Goal: Information Seeking & Learning: Compare options

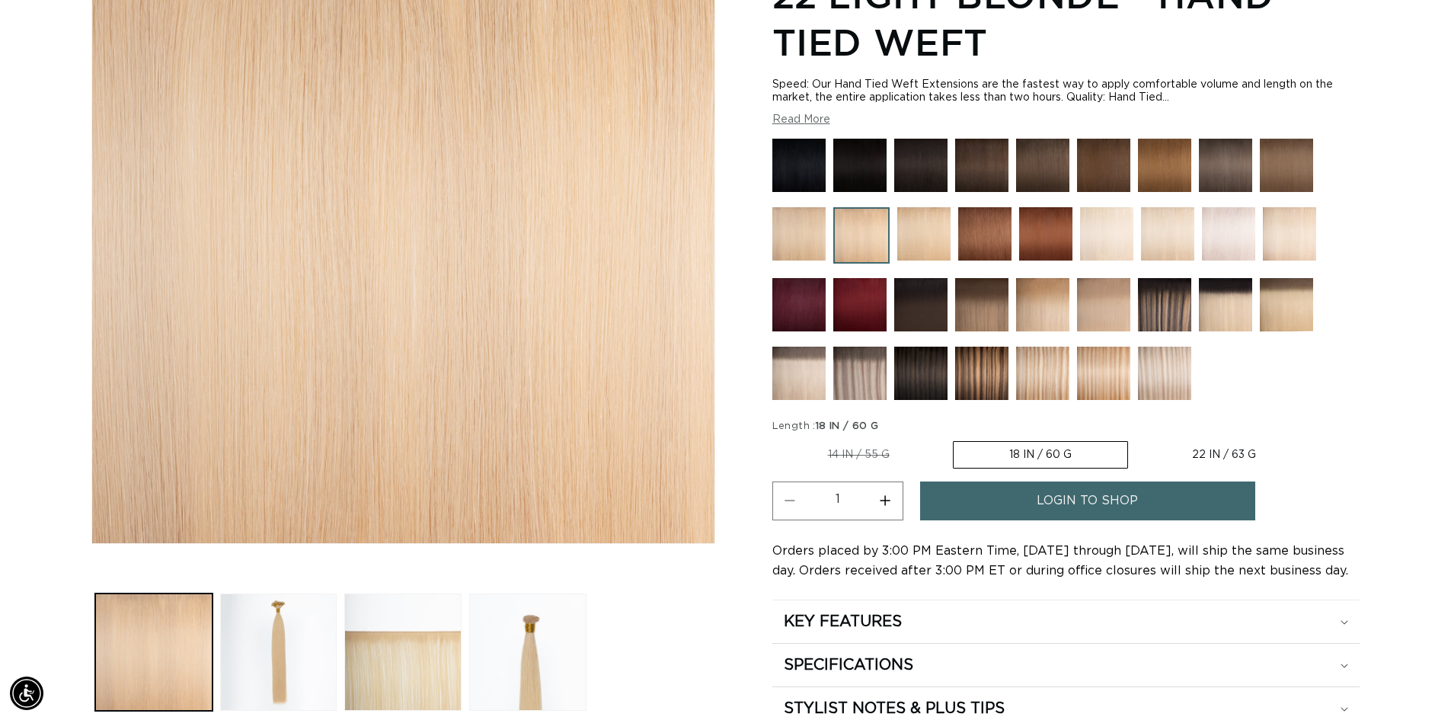
scroll to position [238, 0]
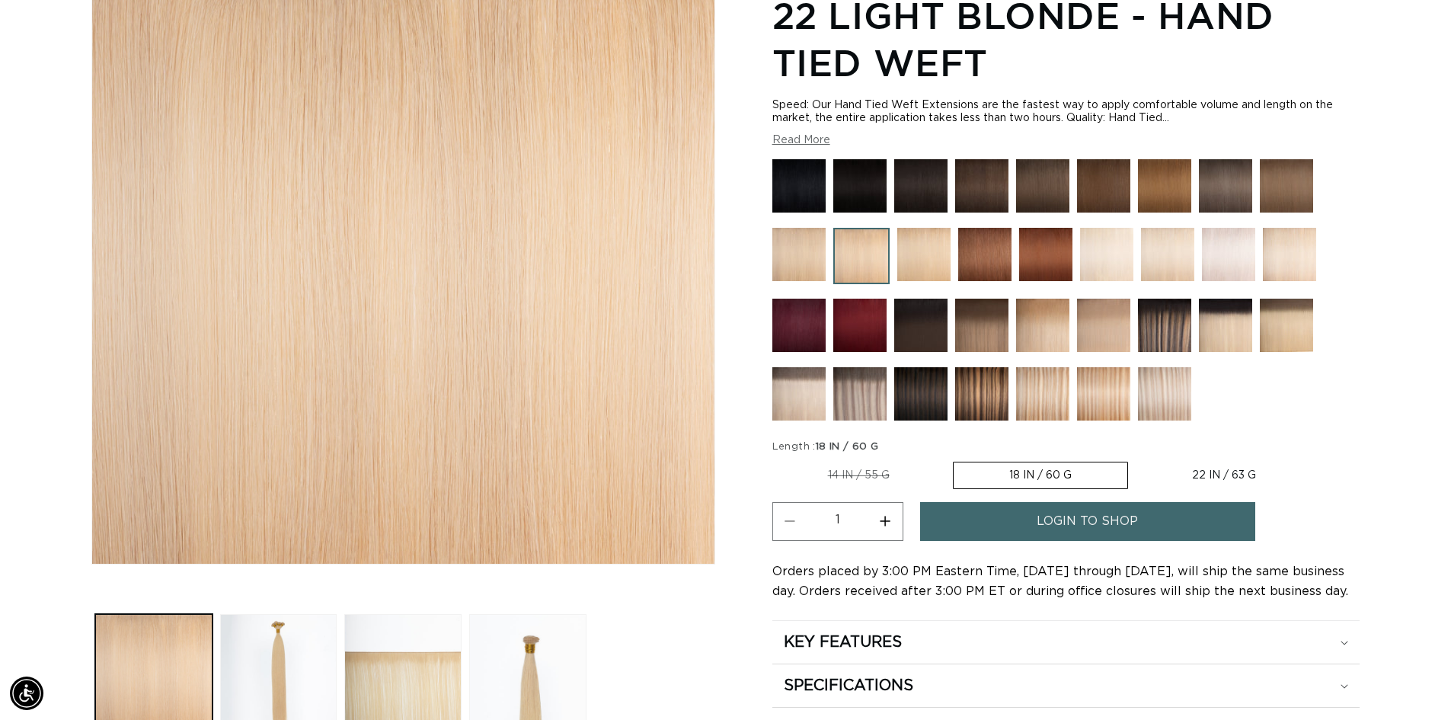
click at [1057, 399] on img at bounding box center [1042, 393] width 53 height 53
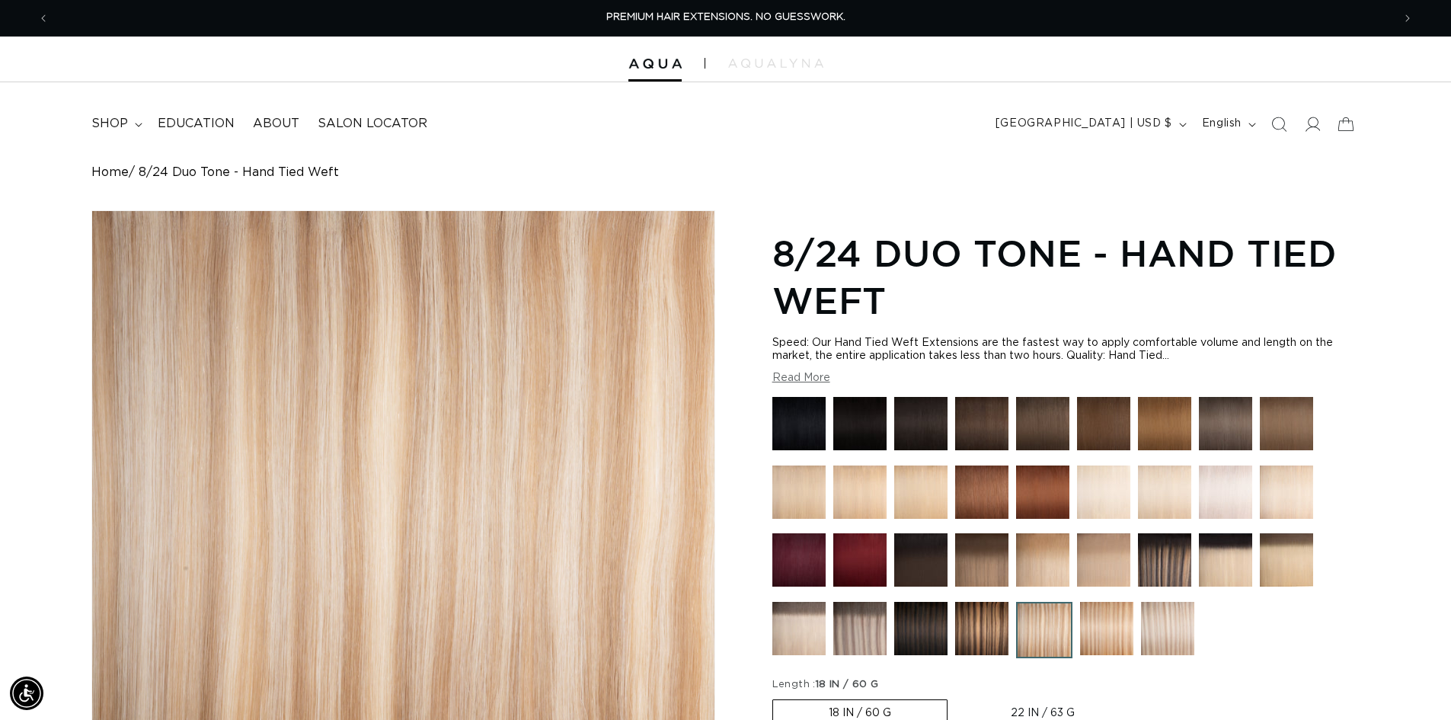
click at [932, 499] on img at bounding box center [920, 491] width 53 height 53
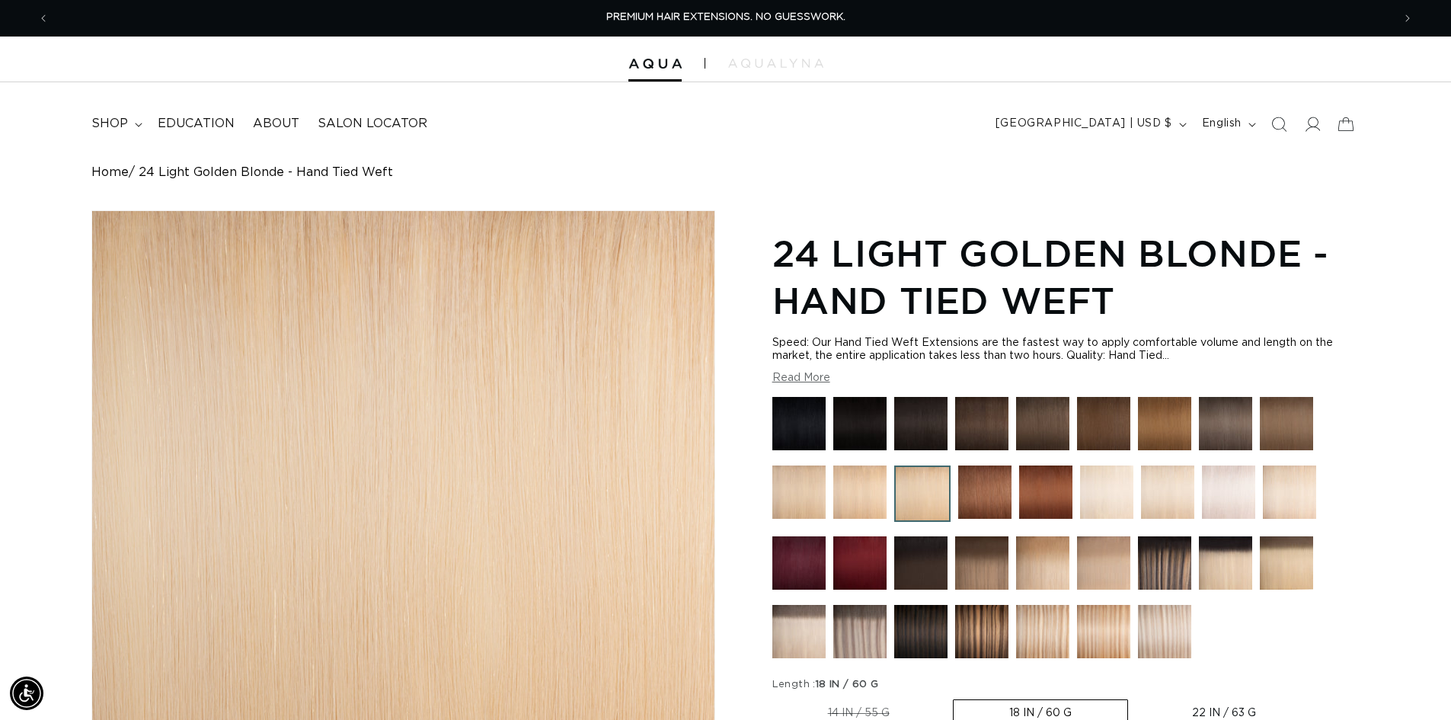
click at [1051, 641] on img at bounding box center [1042, 631] width 53 height 53
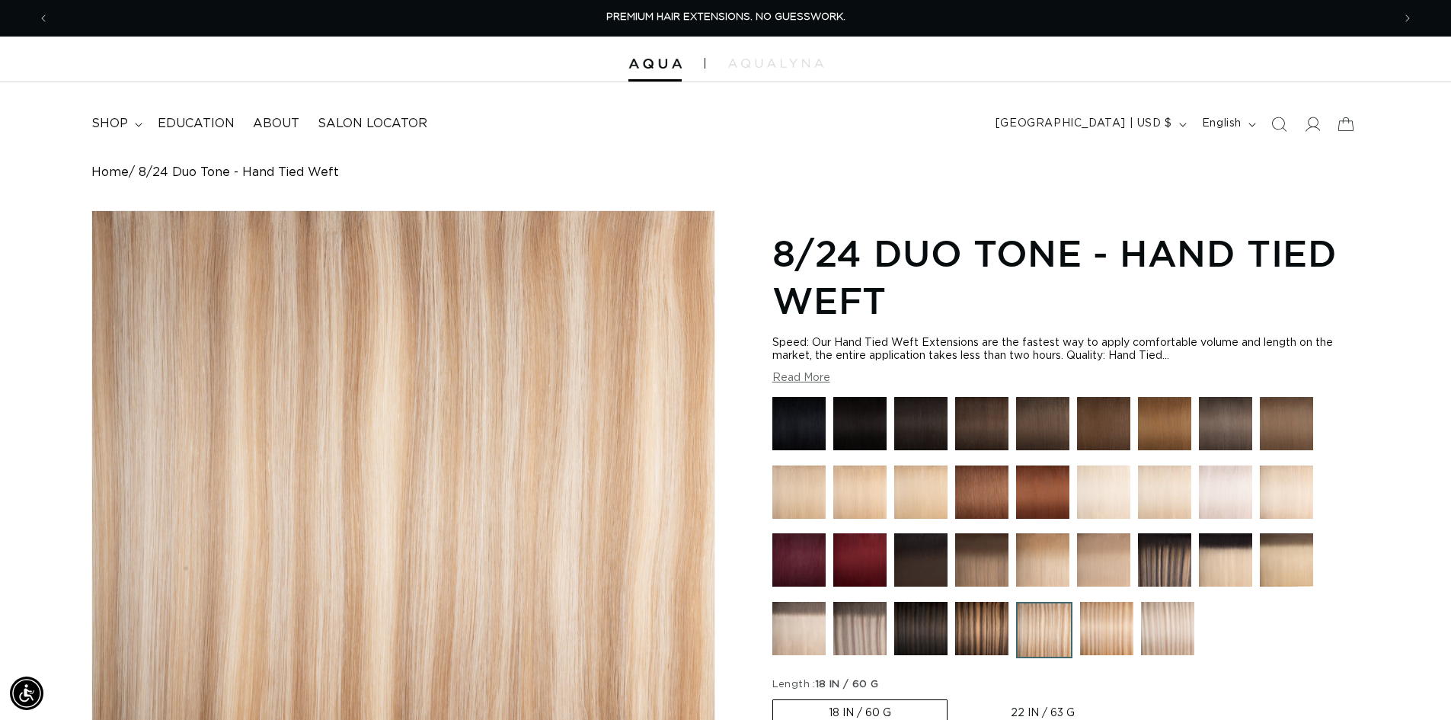
click at [905, 490] on img at bounding box center [920, 491] width 53 height 53
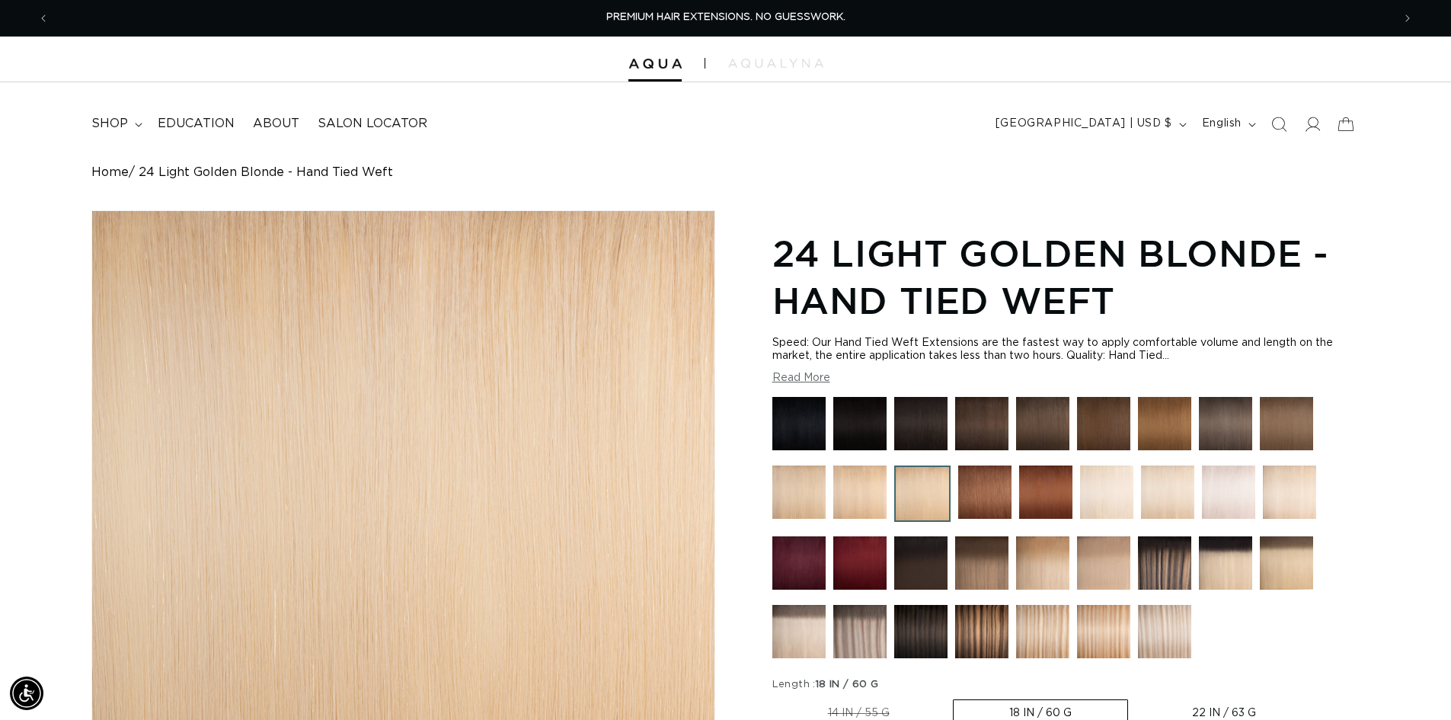
click at [1041, 628] on img at bounding box center [1042, 631] width 53 height 53
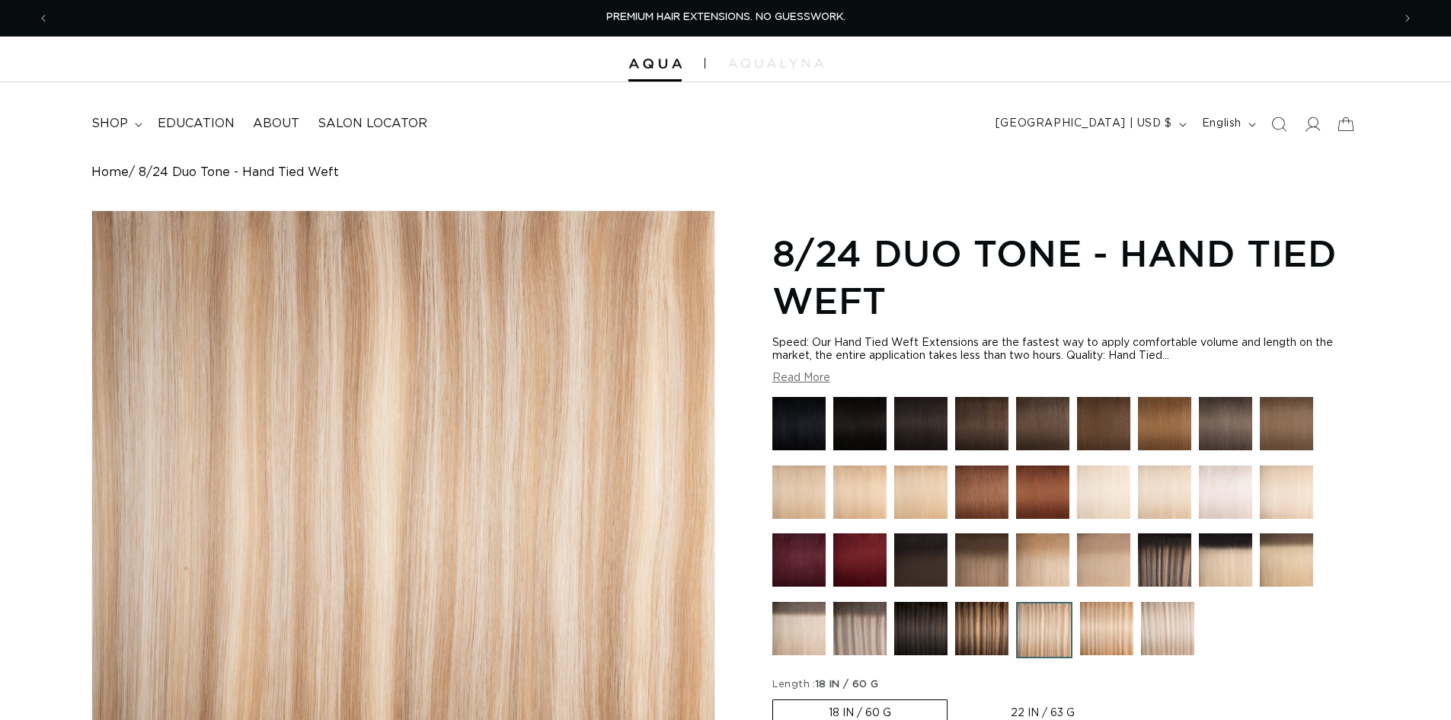
click at [1047, 424] on img at bounding box center [1042, 423] width 53 height 53
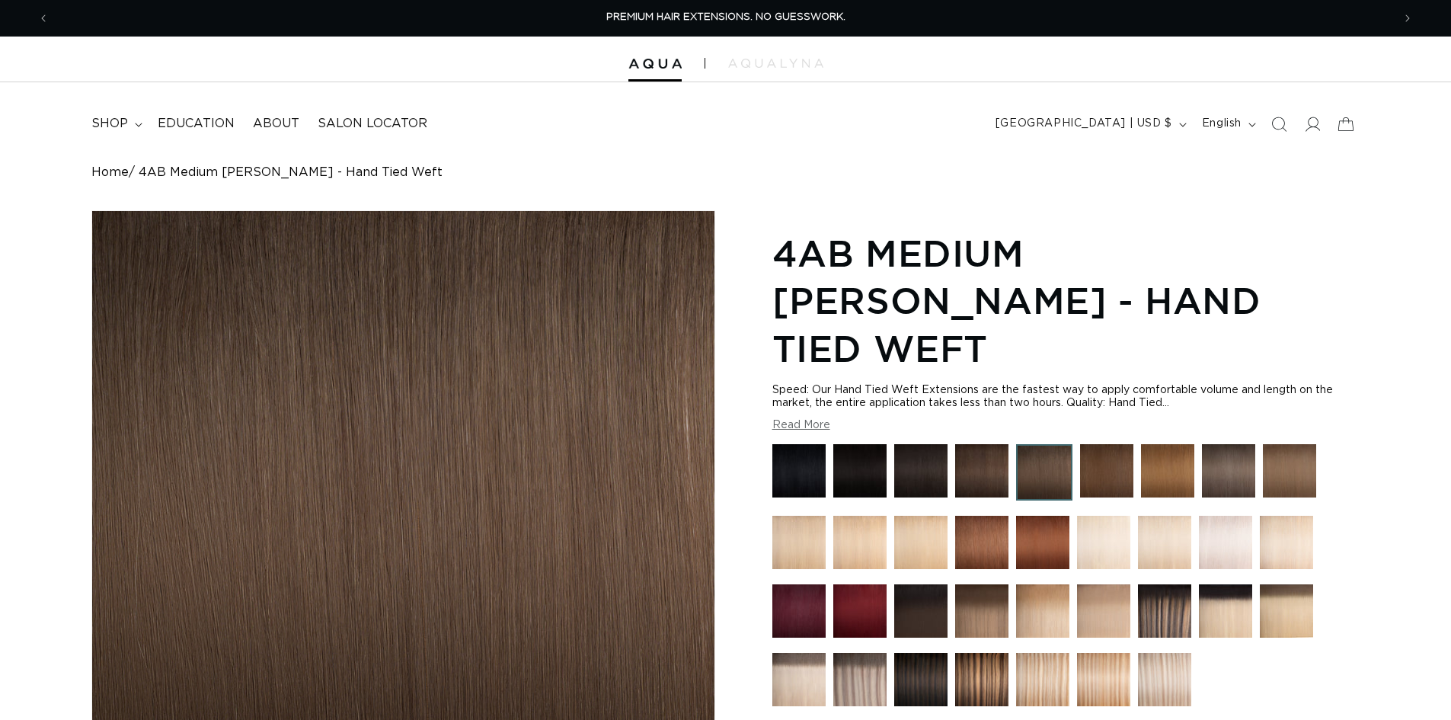
click at [1180, 444] on img at bounding box center [1167, 470] width 53 height 53
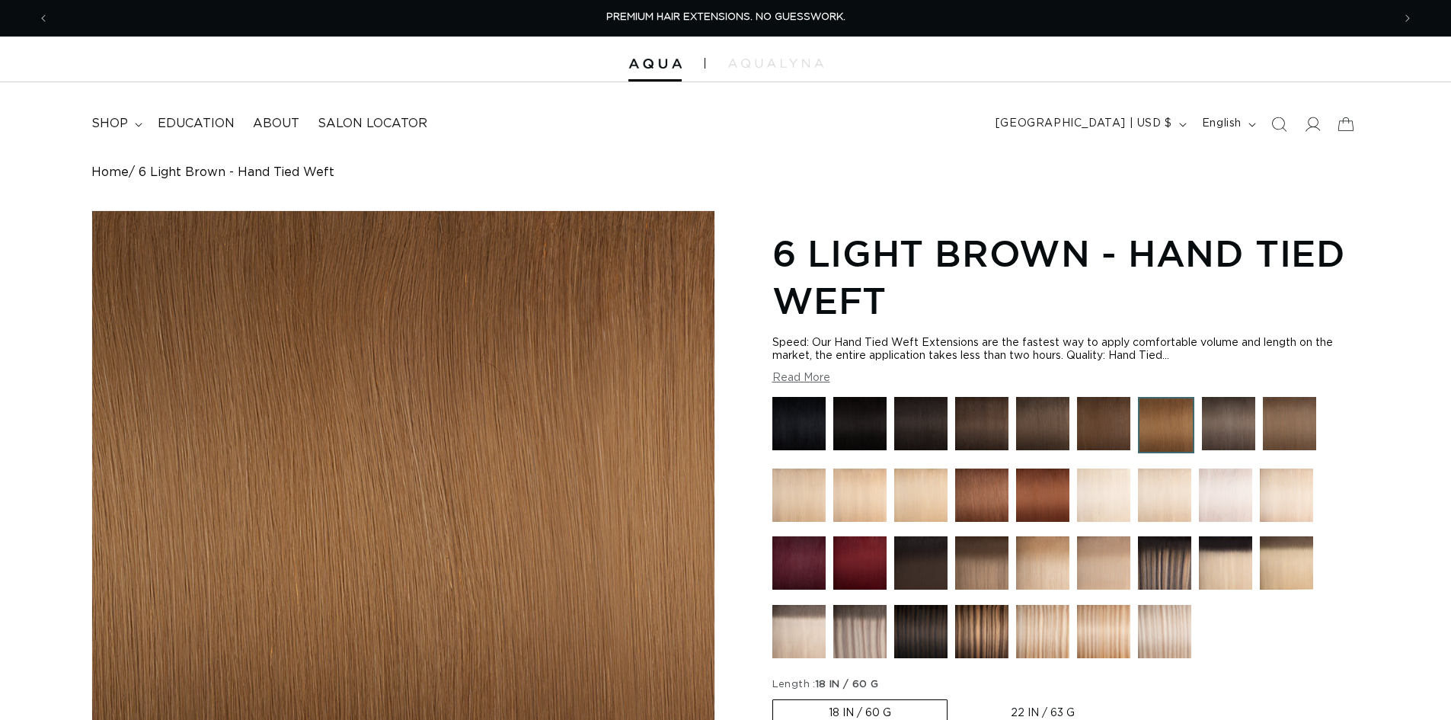
click at [1220, 422] on img at bounding box center [1228, 423] width 53 height 53
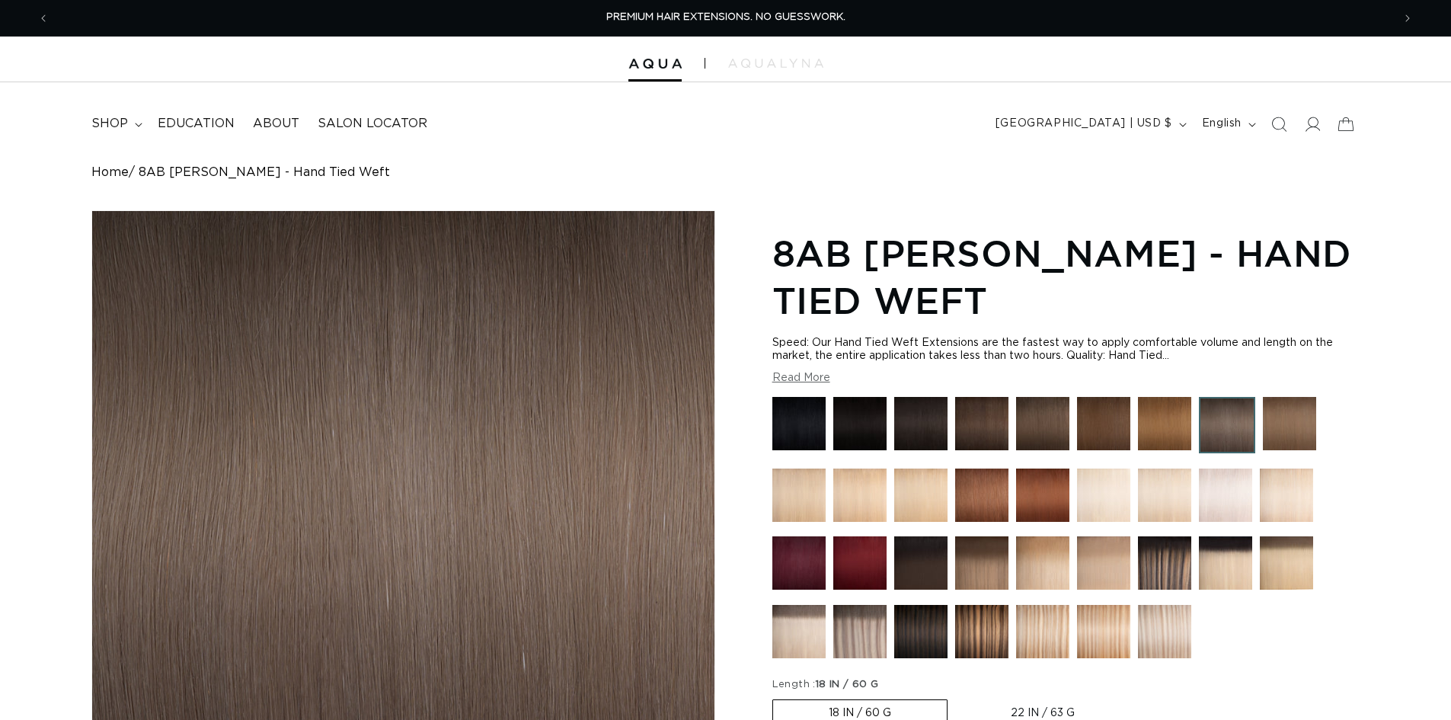
click at [1281, 422] on img at bounding box center [1289, 423] width 53 height 53
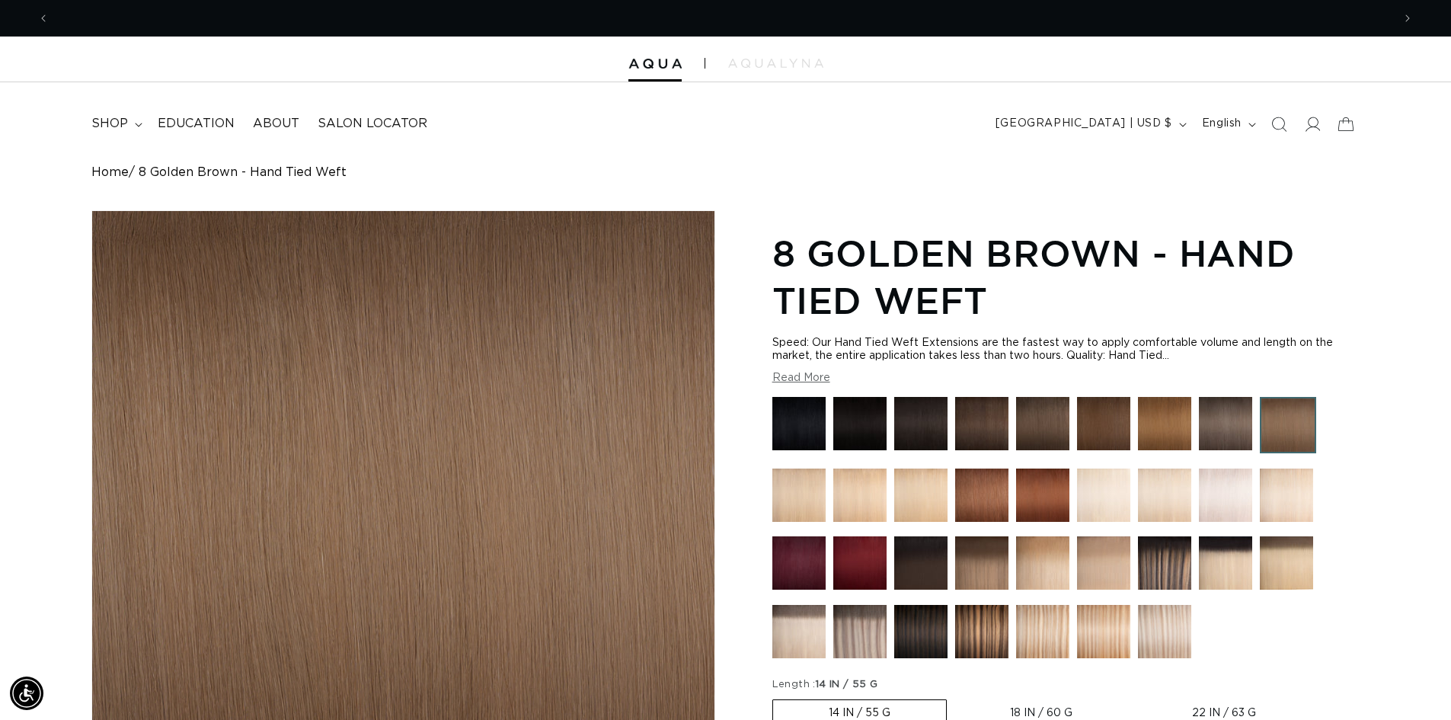
scroll to position [0, 2686]
click at [1100, 615] on img at bounding box center [1103, 631] width 53 height 53
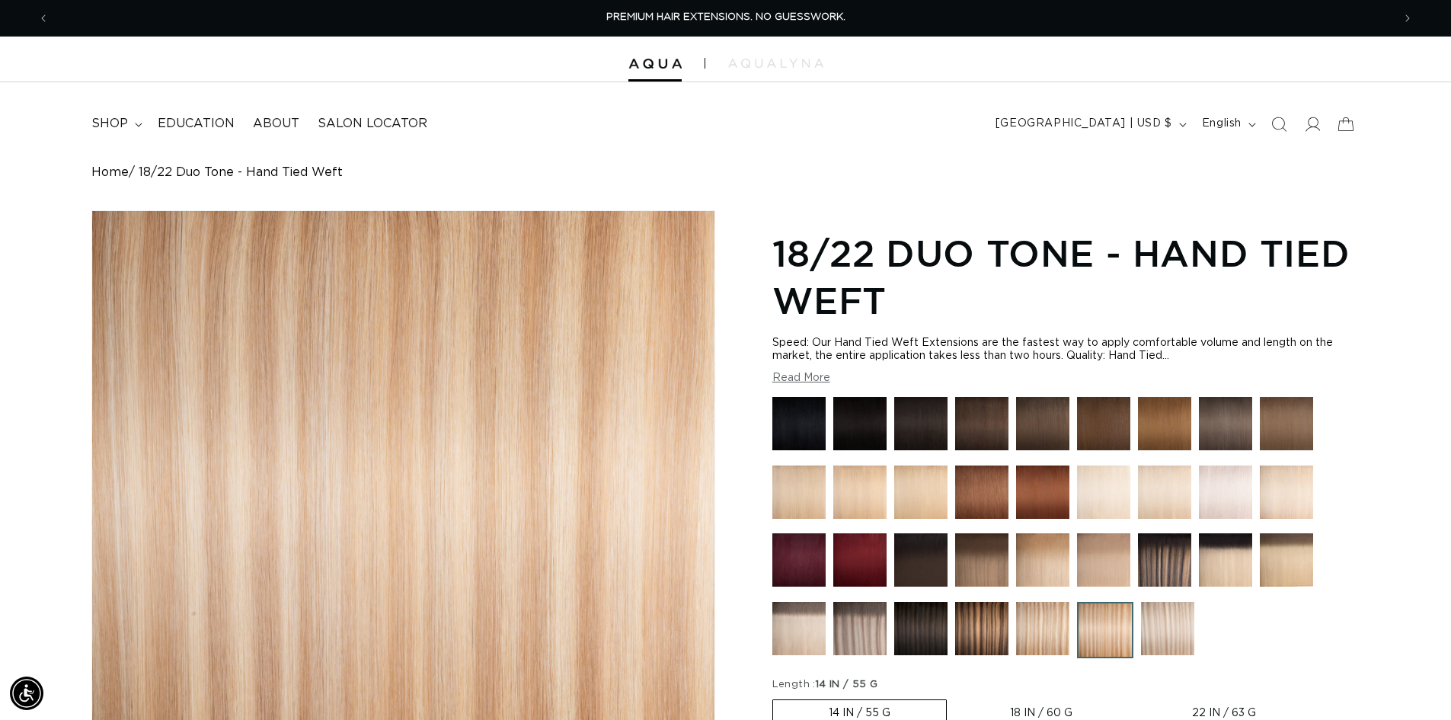
click at [840, 490] on img at bounding box center [859, 491] width 53 height 53
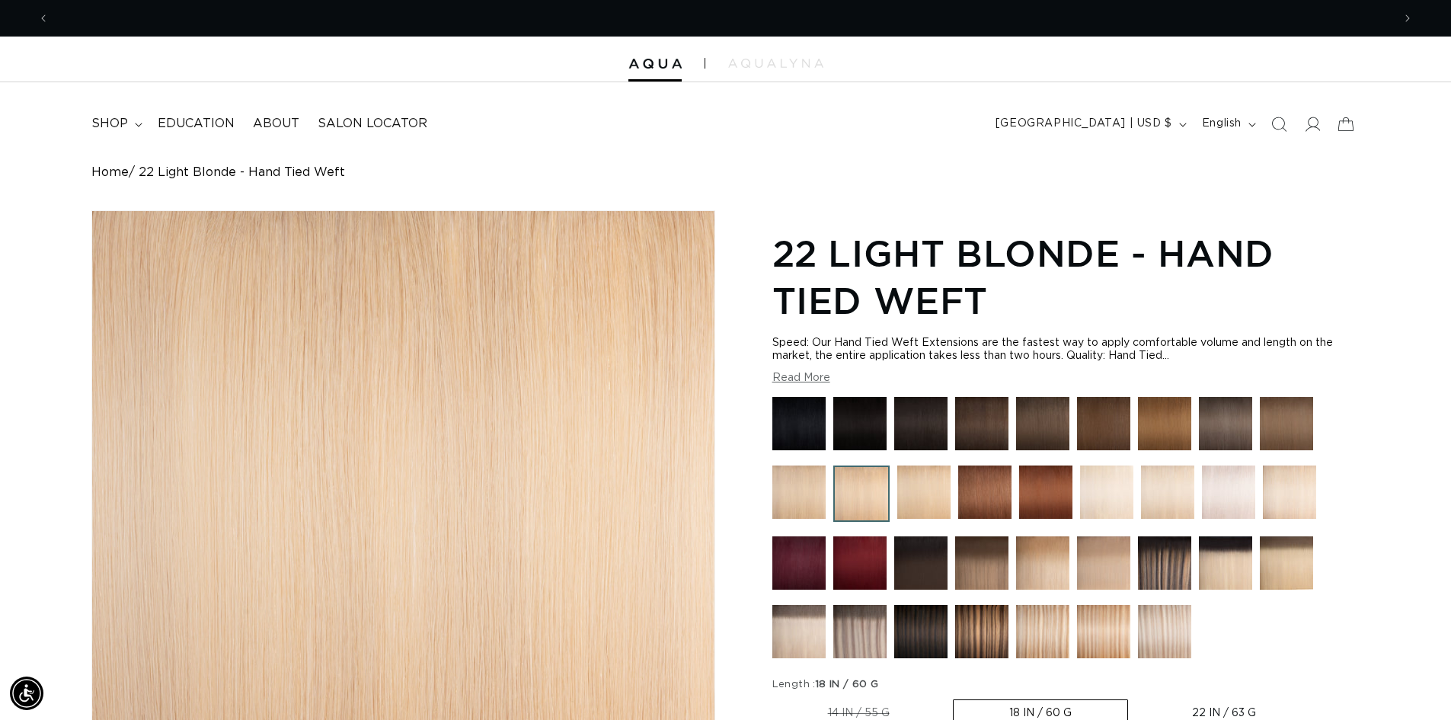
scroll to position [0, 1343]
click at [1095, 628] on img at bounding box center [1103, 631] width 53 height 53
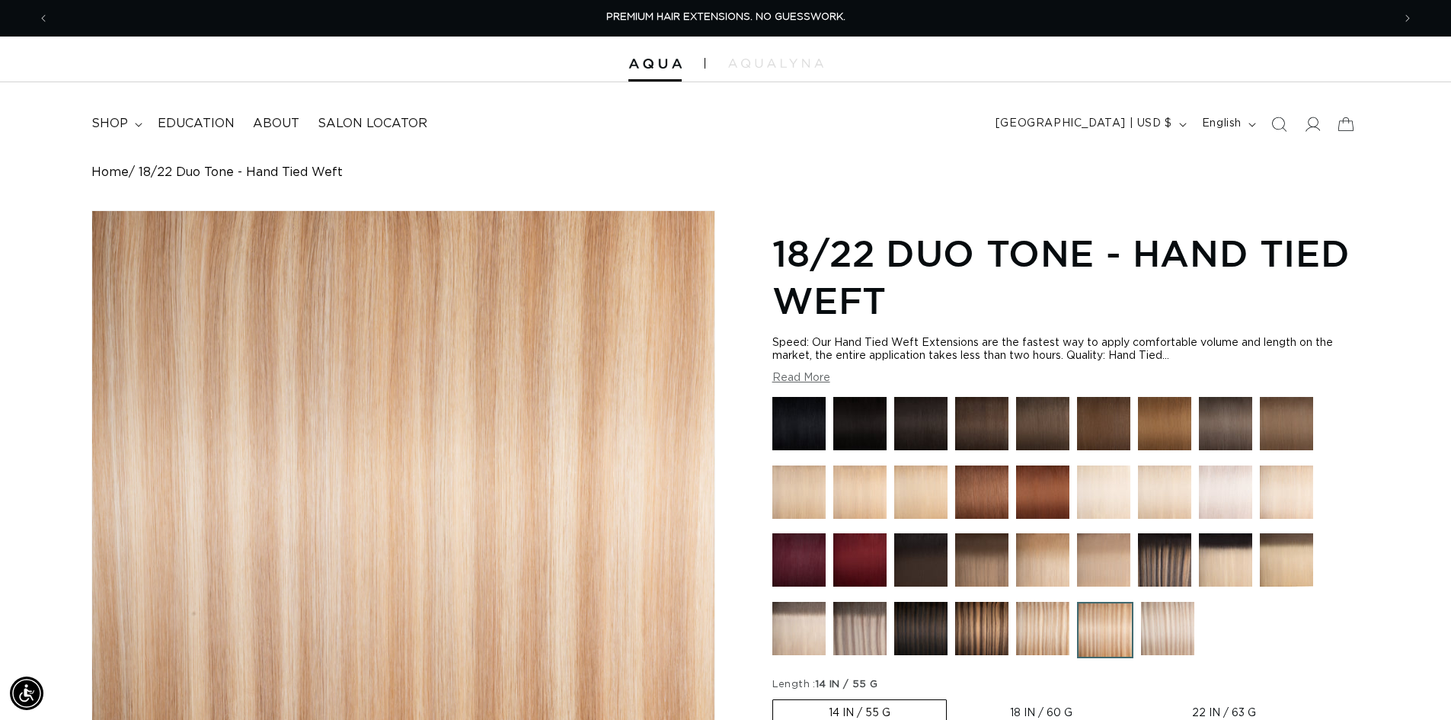
click at [1039, 561] on img at bounding box center [1042, 559] width 53 height 53
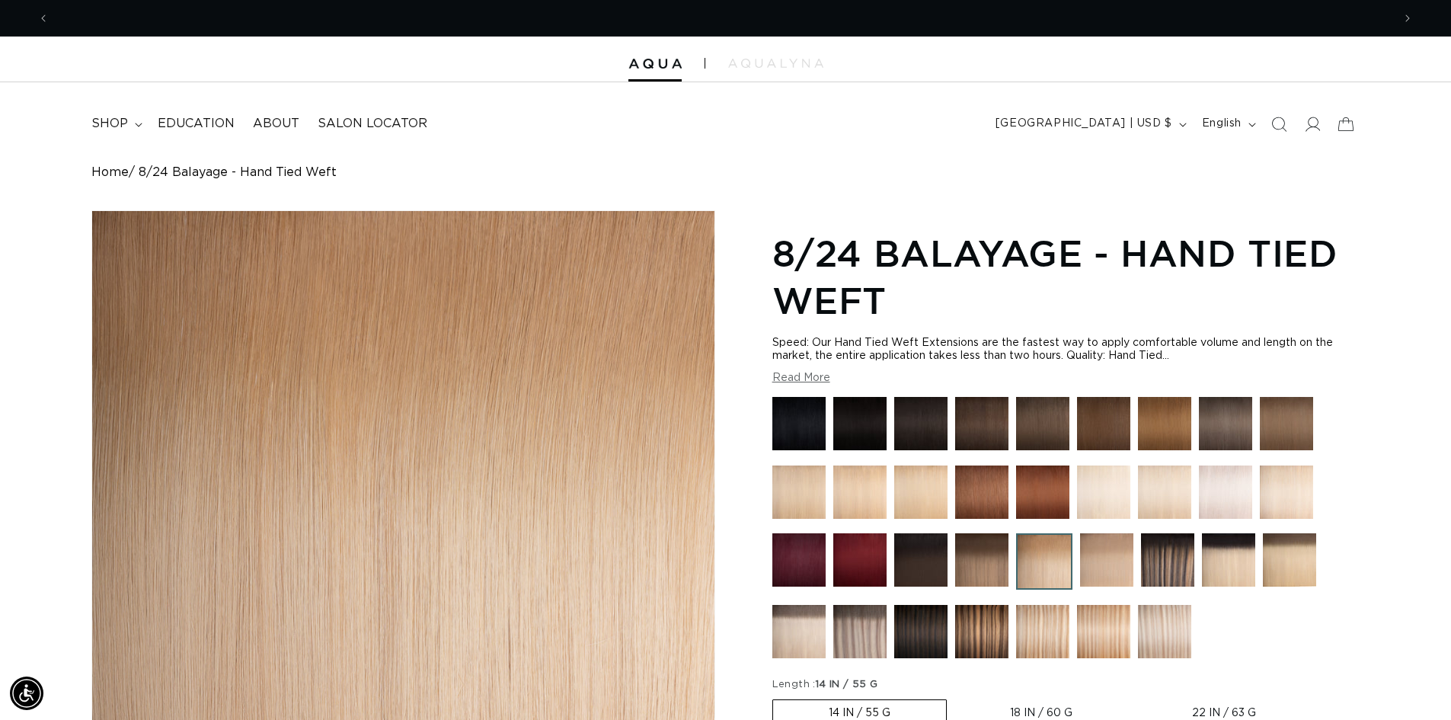
scroll to position [0, 1343]
click at [1105, 642] on img at bounding box center [1103, 631] width 53 height 53
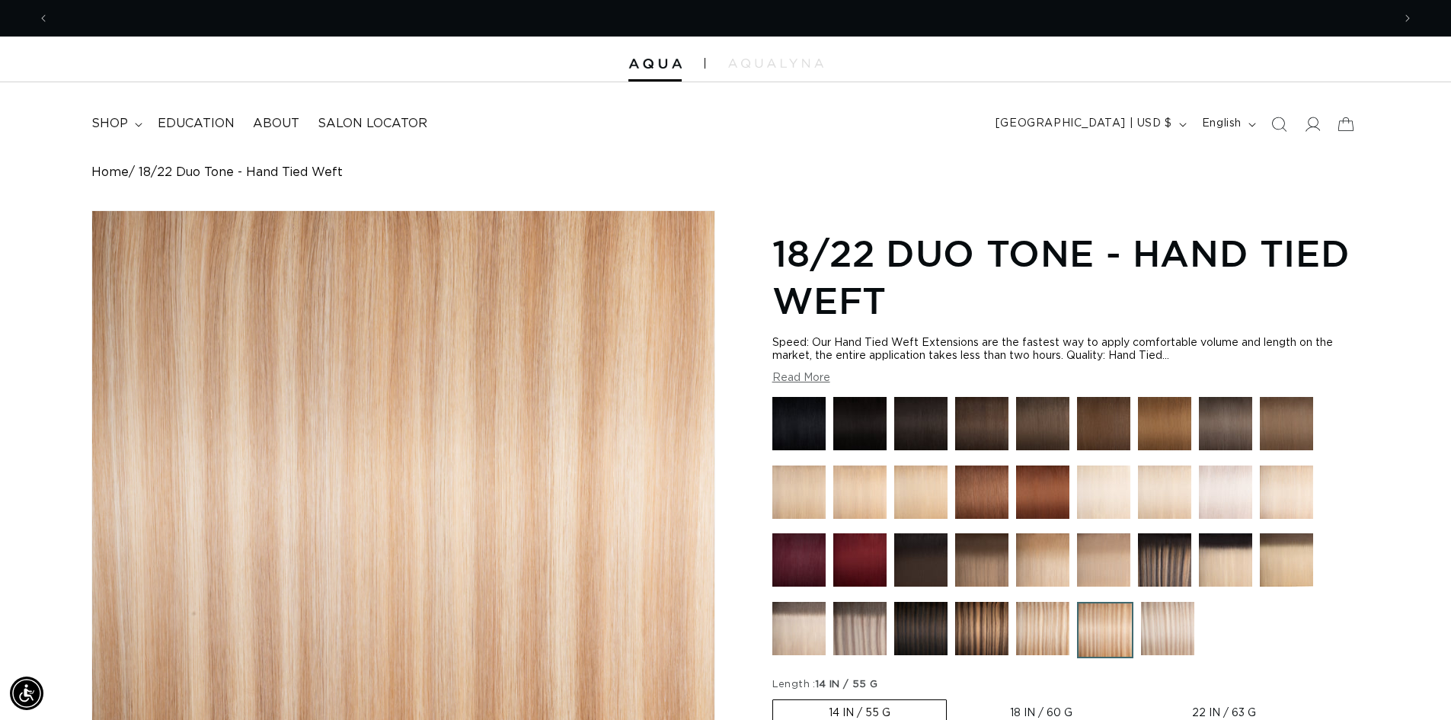
scroll to position [0, 2686]
click at [875, 475] on img at bounding box center [859, 491] width 53 height 53
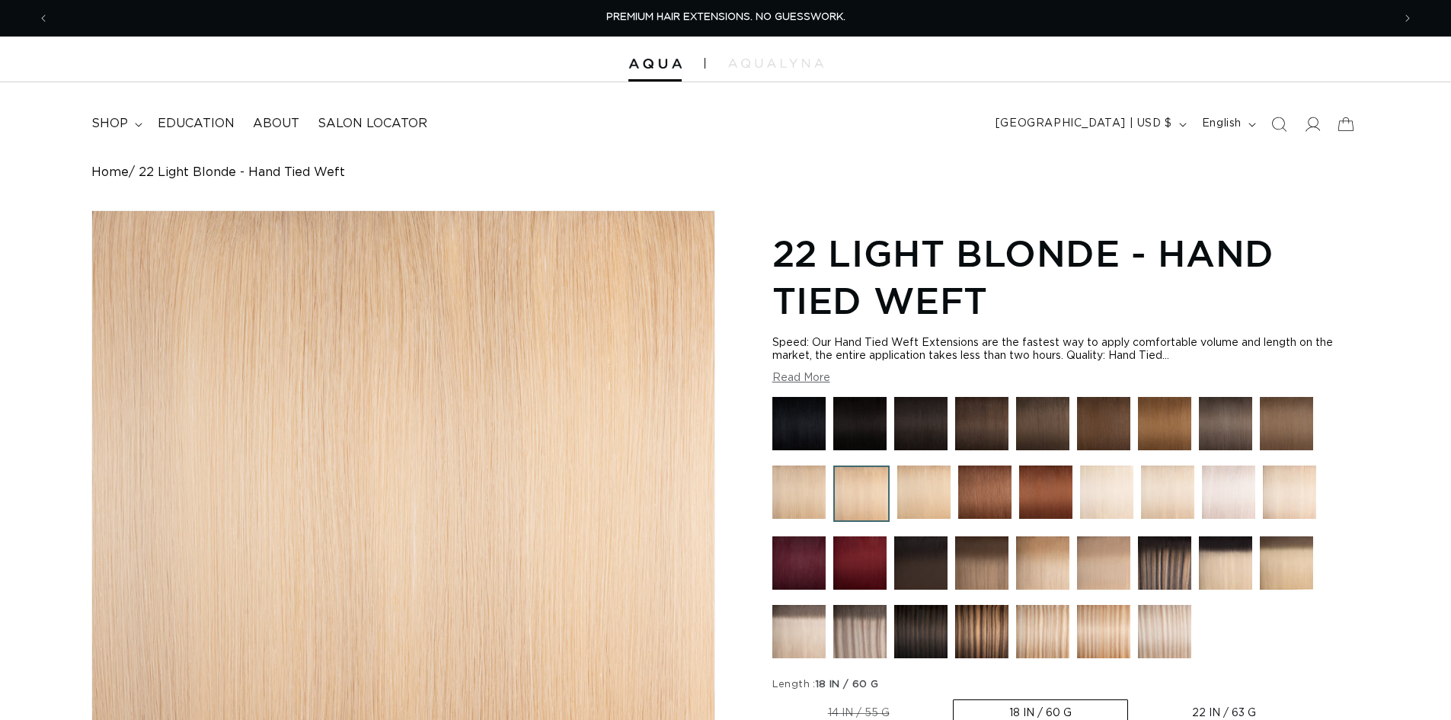
click at [927, 483] on img at bounding box center [923, 491] width 53 height 53
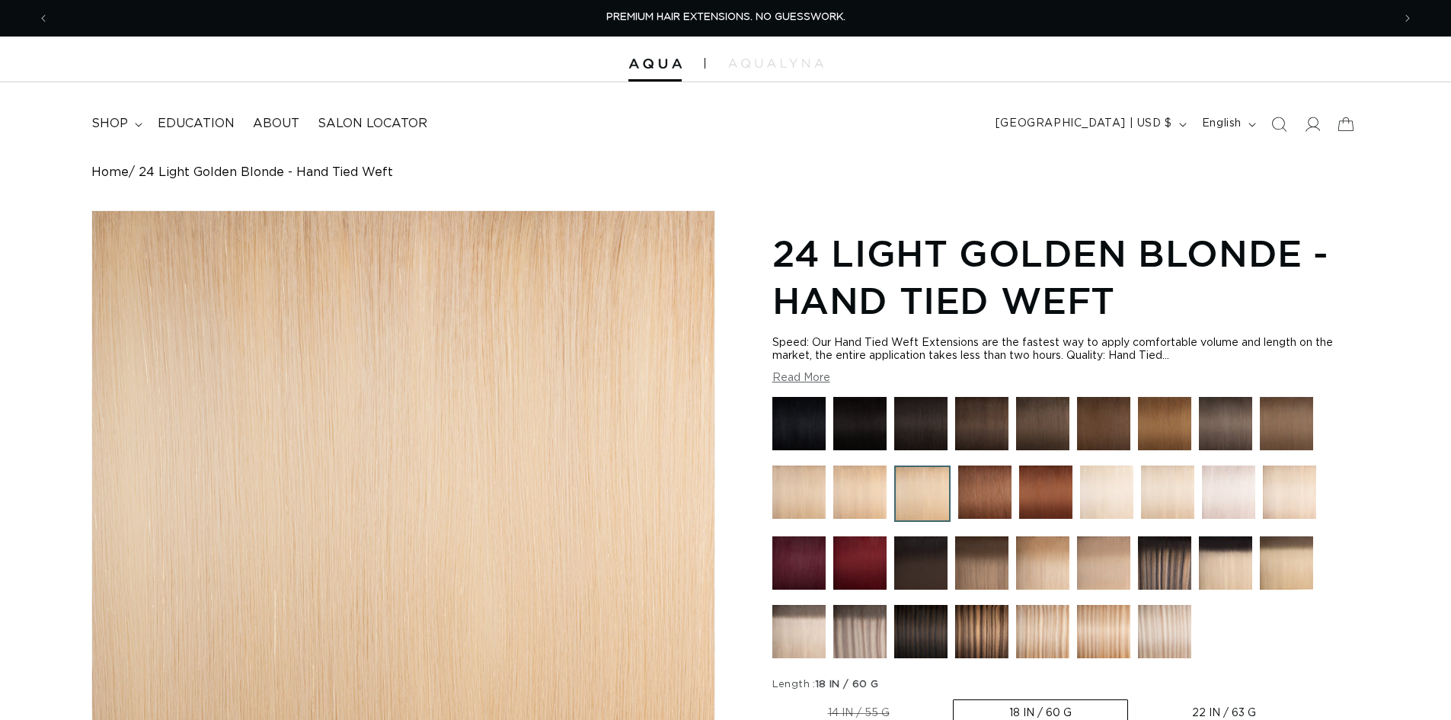
click at [859, 493] on img at bounding box center [859, 491] width 53 height 53
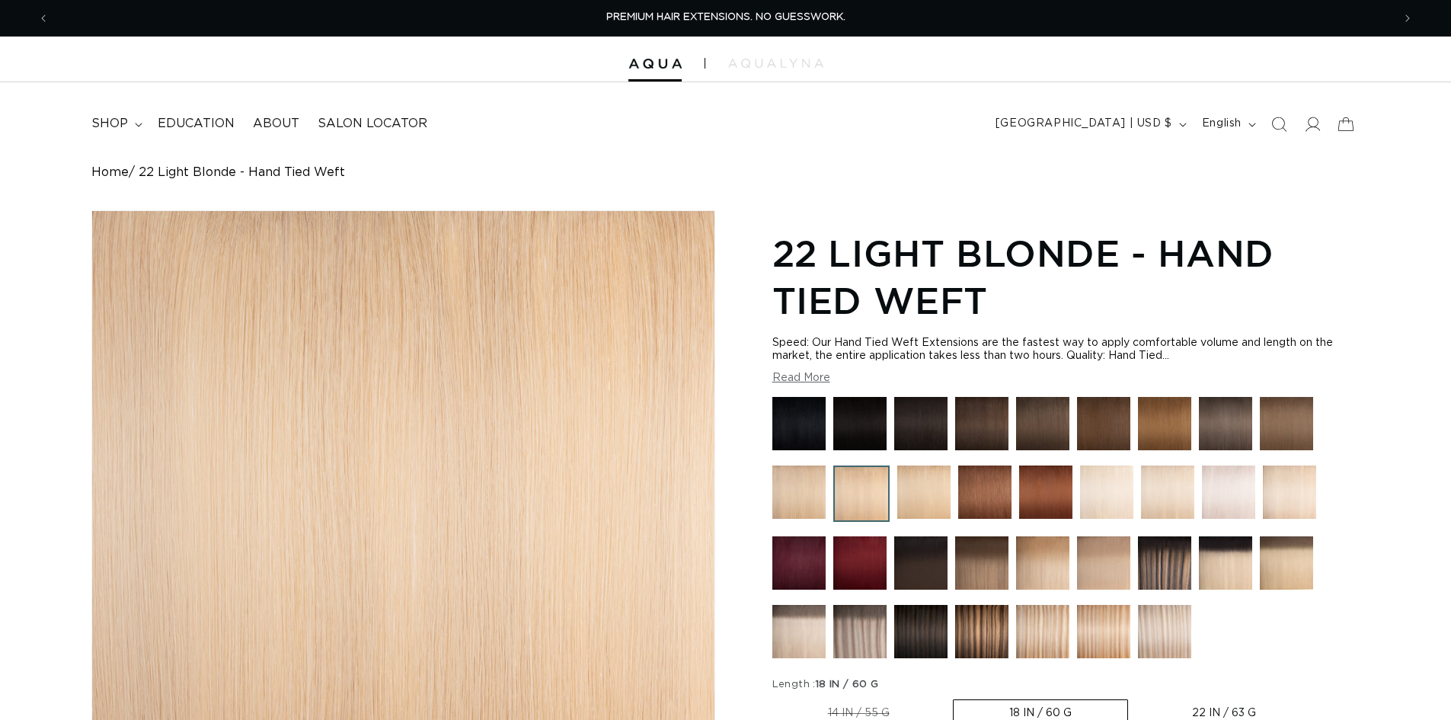
click at [1100, 618] on img at bounding box center [1103, 631] width 53 height 53
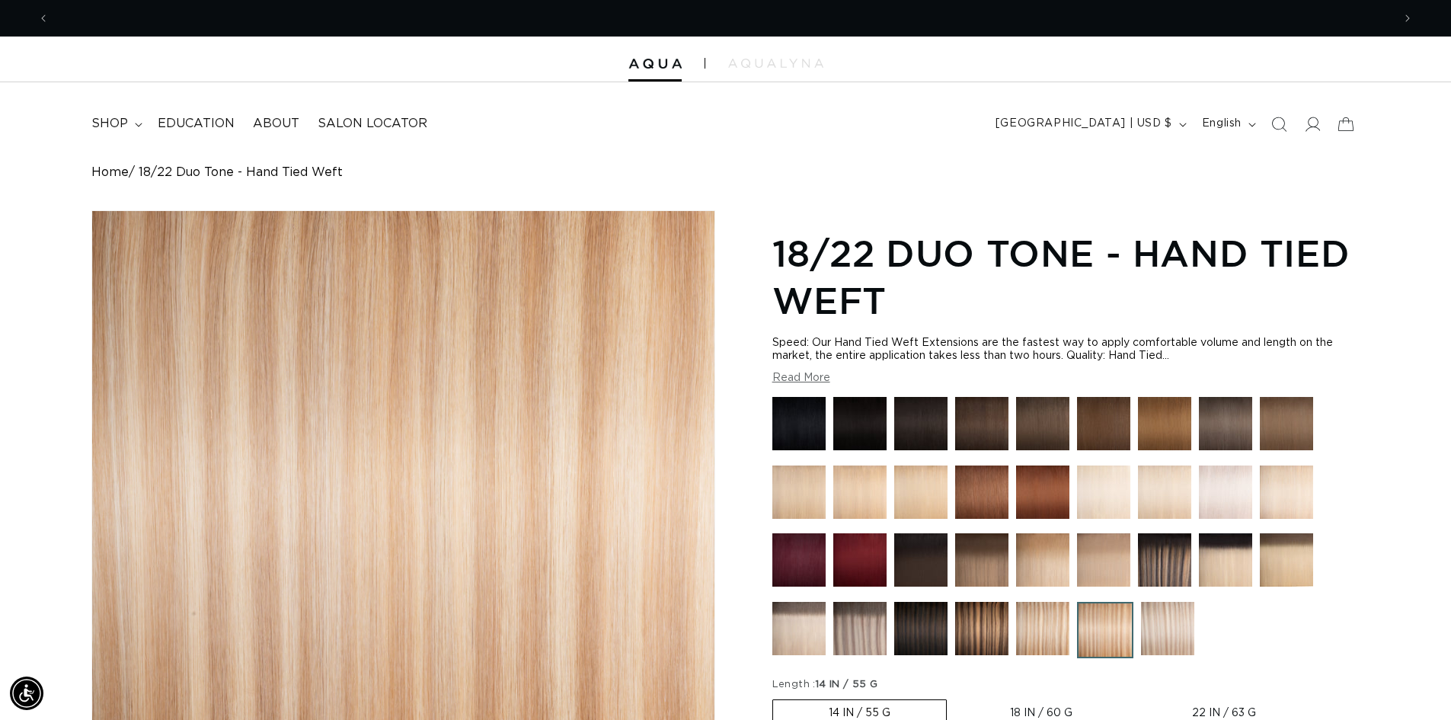
scroll to position [0, 1343]
click at [1182, 625] on img at bounding box center [1167, 628] width 53 height 53
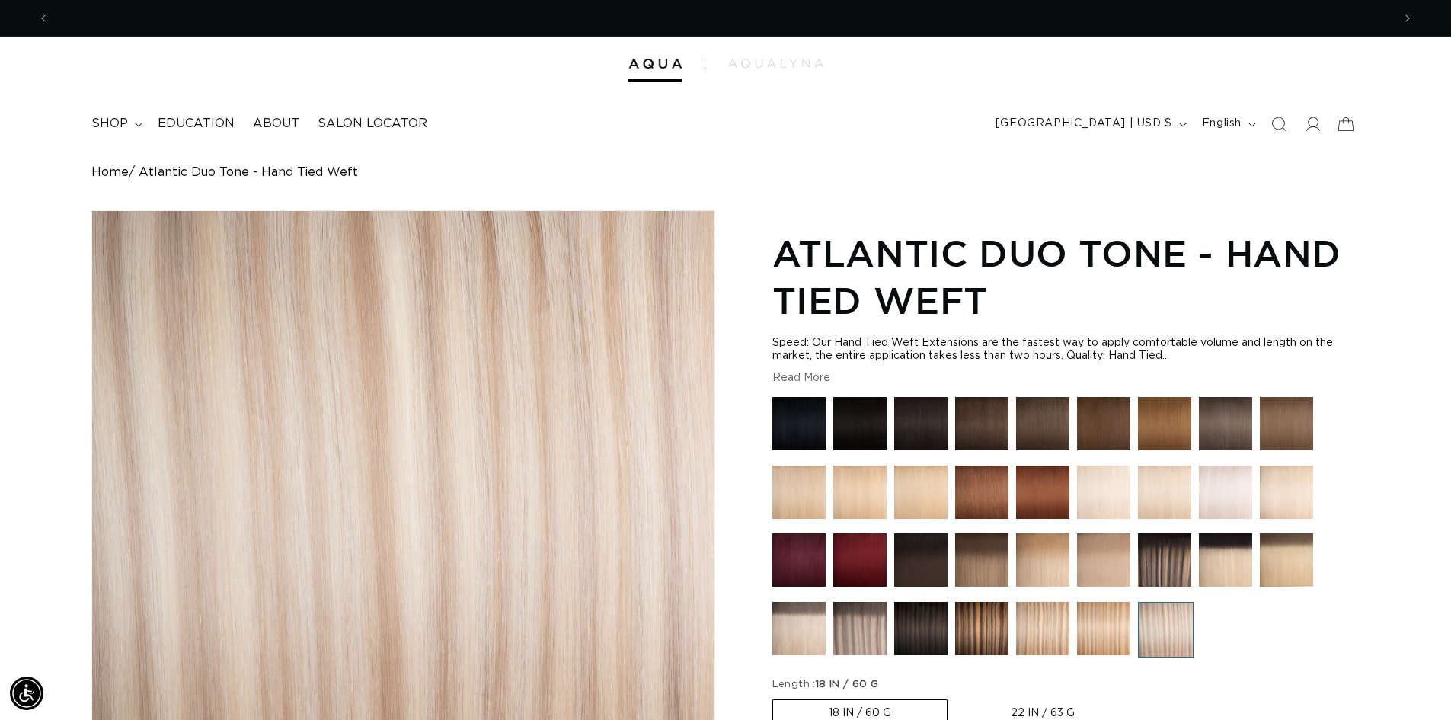
scroll to position [0, 2686]
click at [1094, 627] on img at bounding box center [1103, 628] width 53 height 53
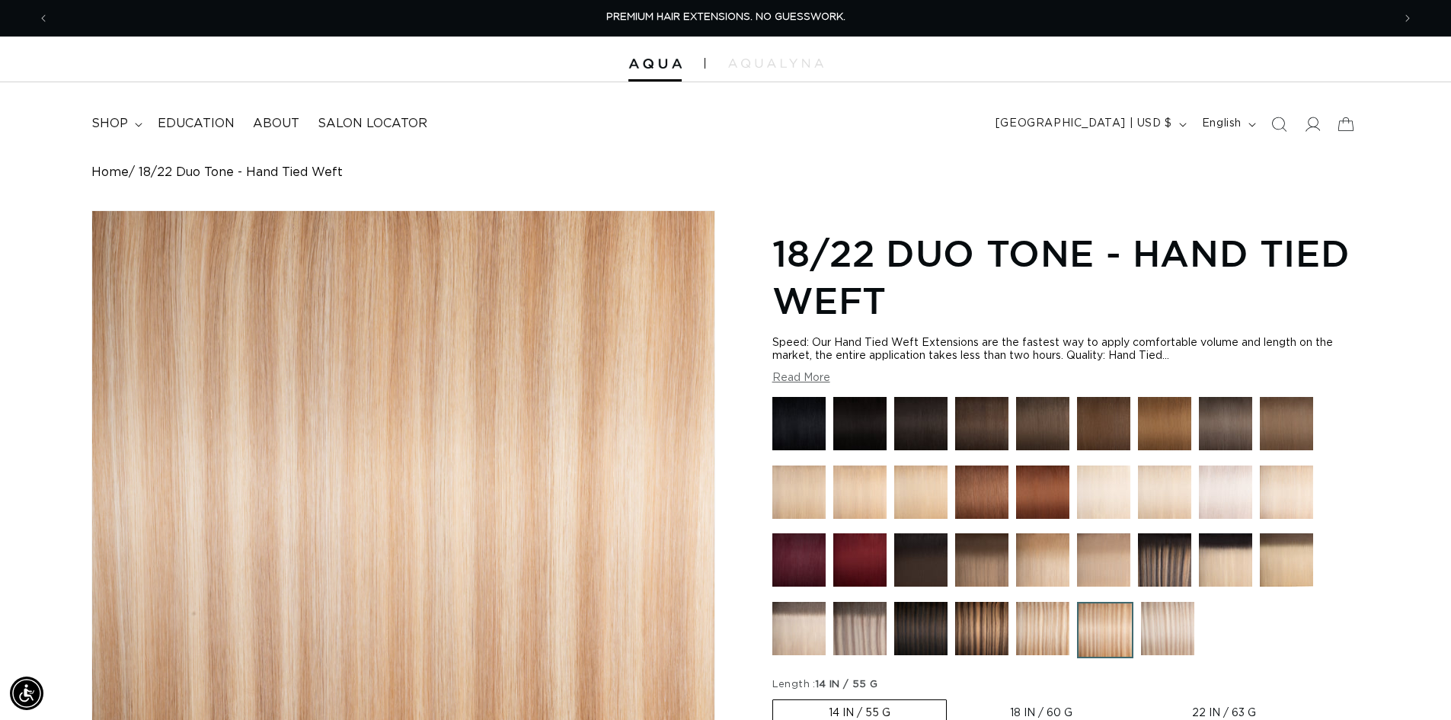
click at [929, 477] on img at bounding box center [920, 491] width 53 height 53
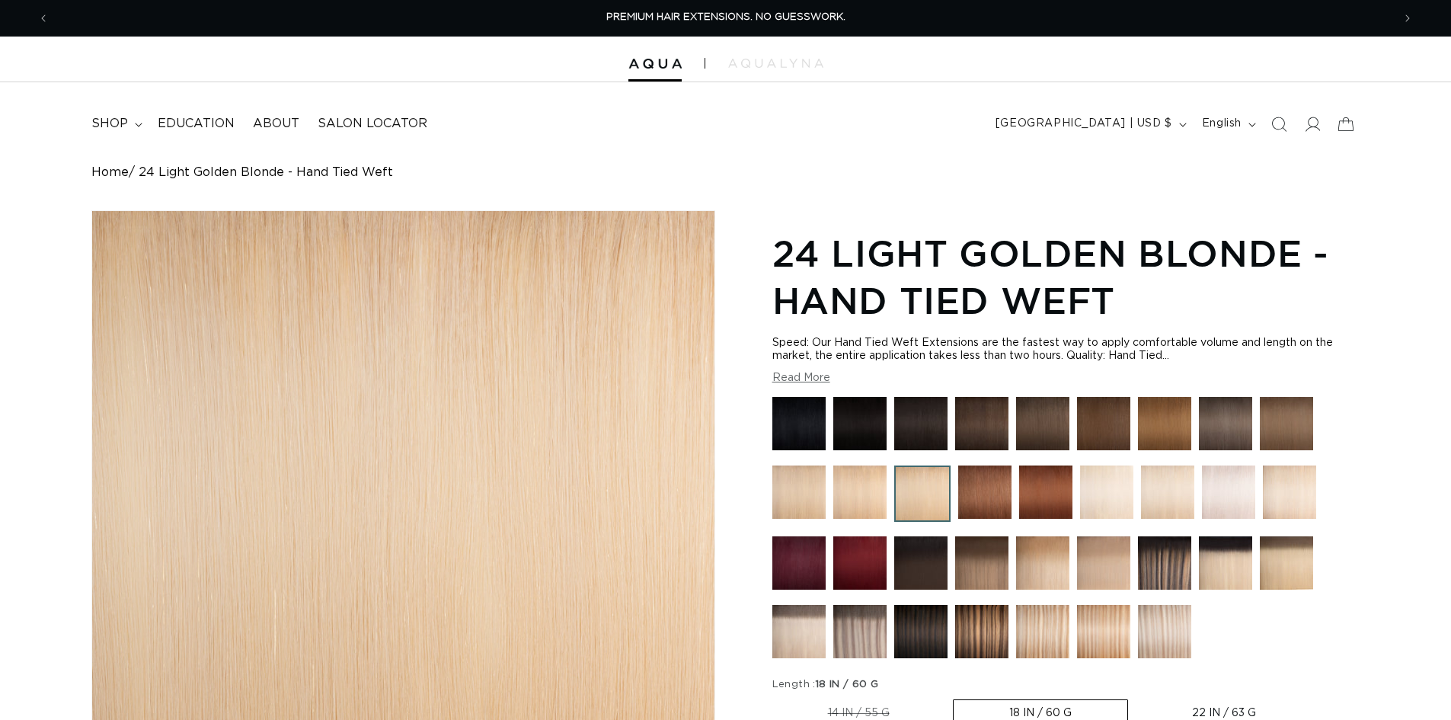
click at [843, 481] on img at bounding box center [859, 491] width 53 height 53
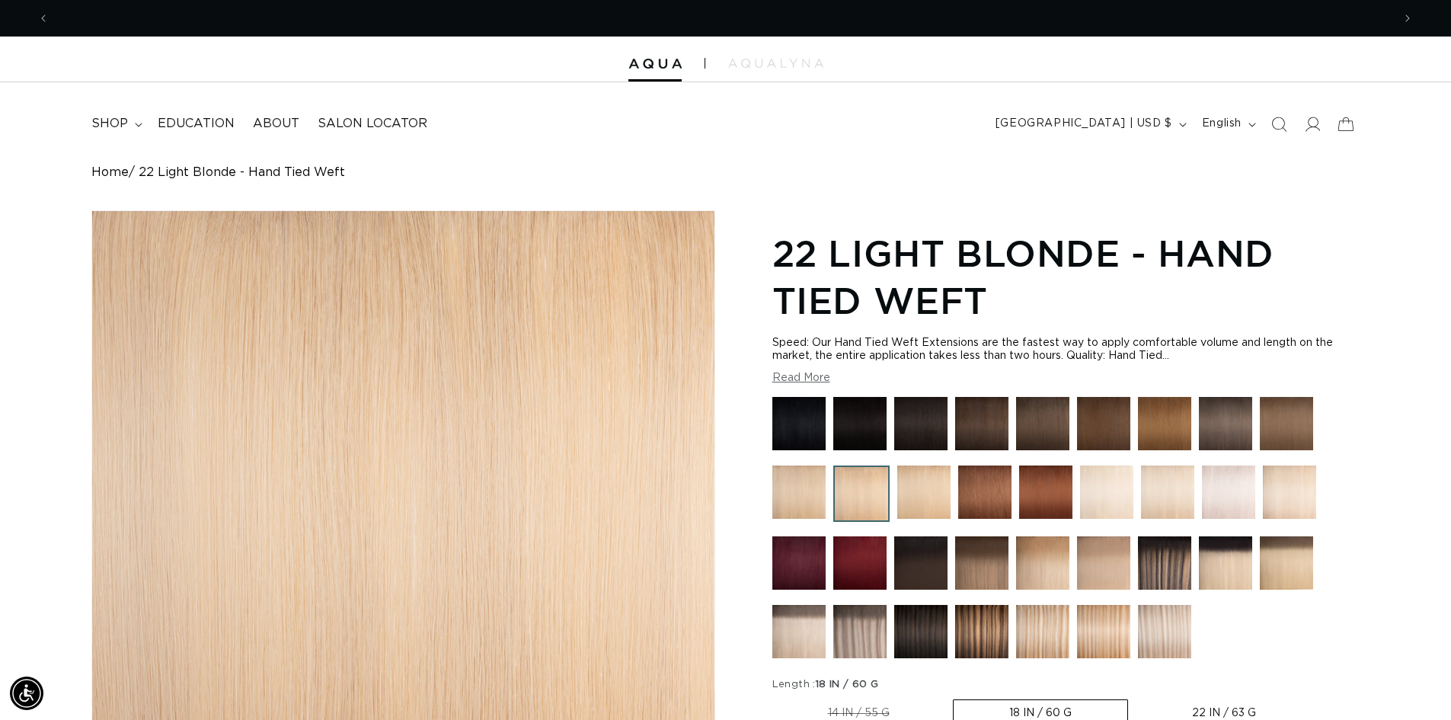
scroll to position [0, 2686]
click at [1275, 427] on img at bounding box center [1286, 423] width 53 height 53
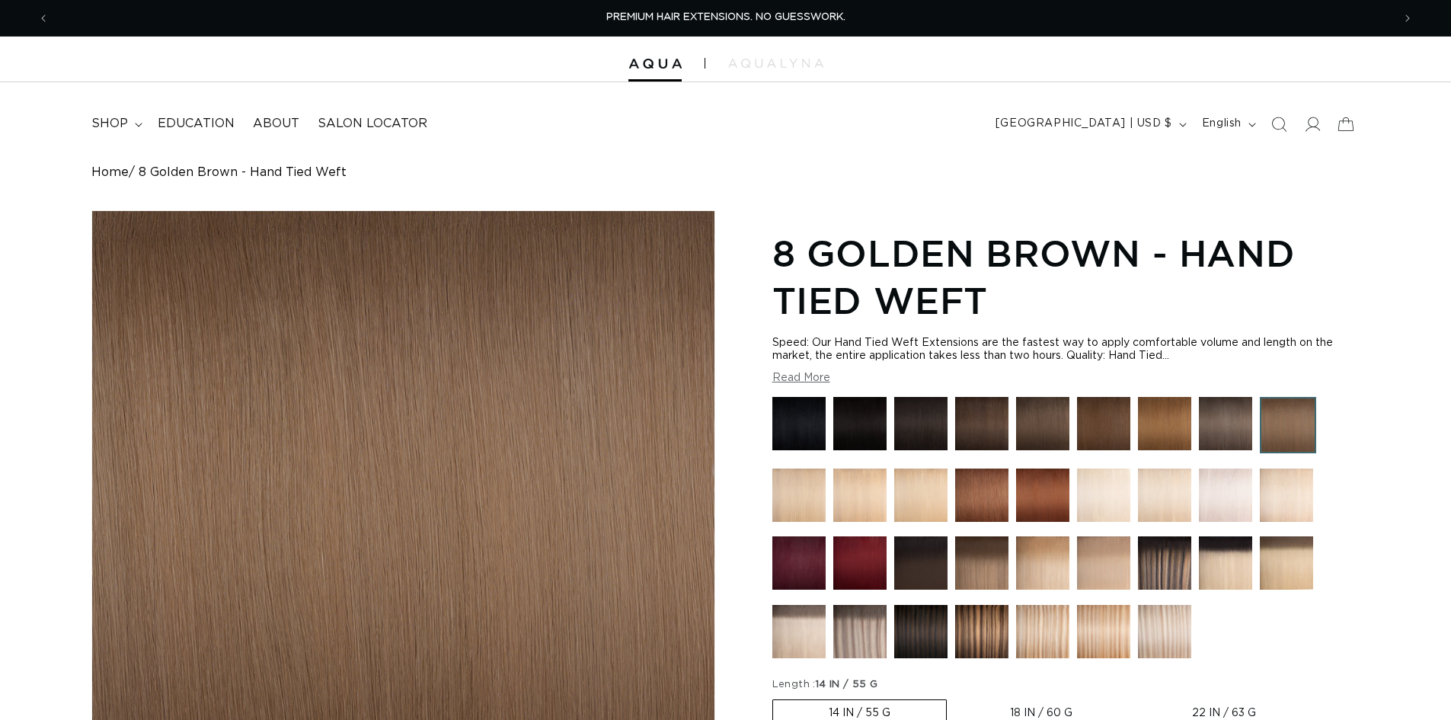
click at [1217, 420] on img at bounding box center [1225, 423] width 53 height 53
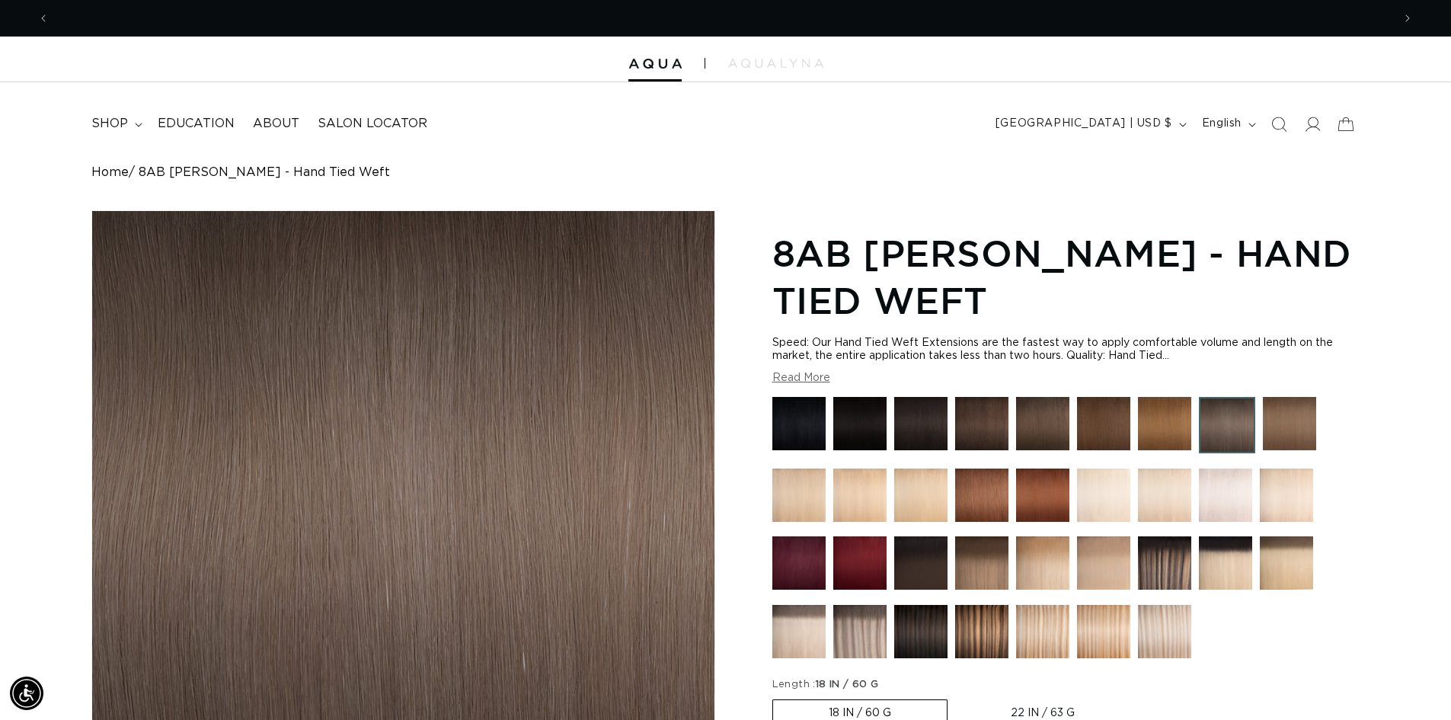
scroll to position [0, 1343]
